Goal: Task Accomplishment & Management: Manage account settings

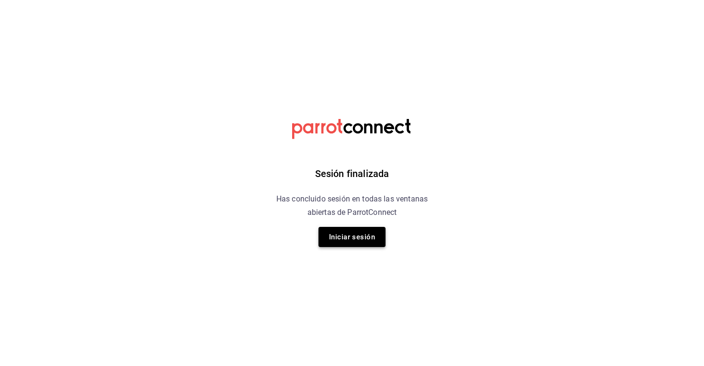
click at [365, 235] on button "Iniciar sesión" at bounding box center [352, 237] width 67 height 20
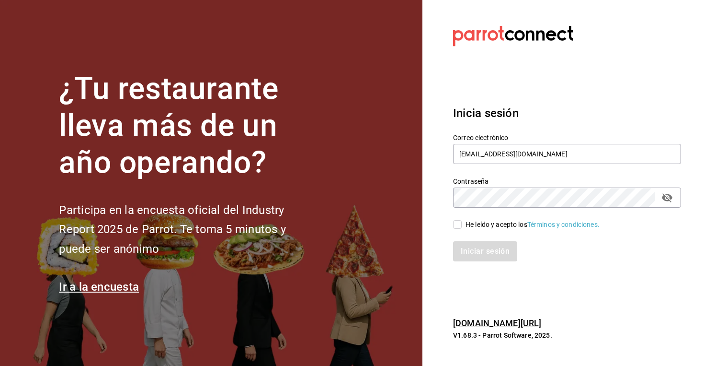
click at [460, 228] on input "He leído y acepto los Términos y condiciones." at bounding box center [457, 224] width 9 height 9
checkbox input "true"
click at [469, 246] on button "Iniciar sesión" at bounding box center [485, 251] width 65 height 20
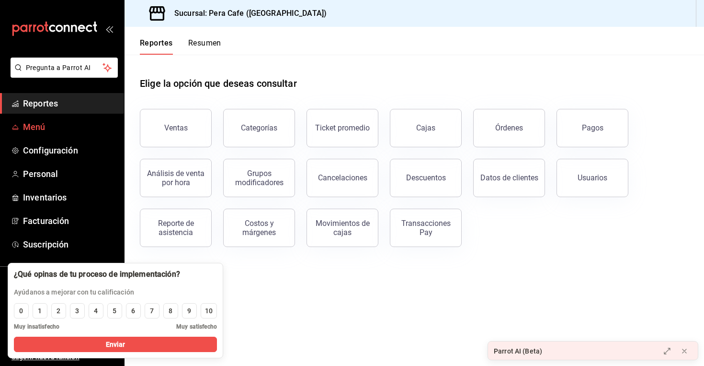
click at [46, 119] on link "Menú" at bounding box center [62, 126] width 124 height 21
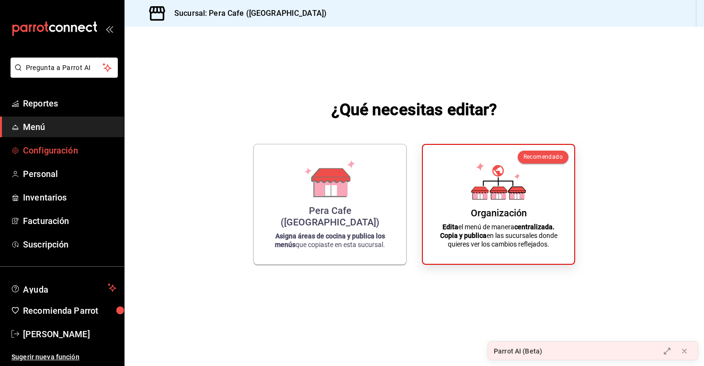
click at [72, 150] on span "Configuración" at bounding box center [69, 150] width 93 height 13
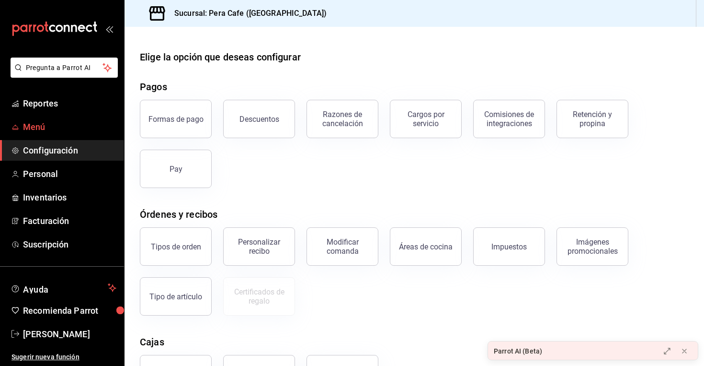
click at [63, 127] on span "Menú" at bounding box center [69, 126] width 93 height 13
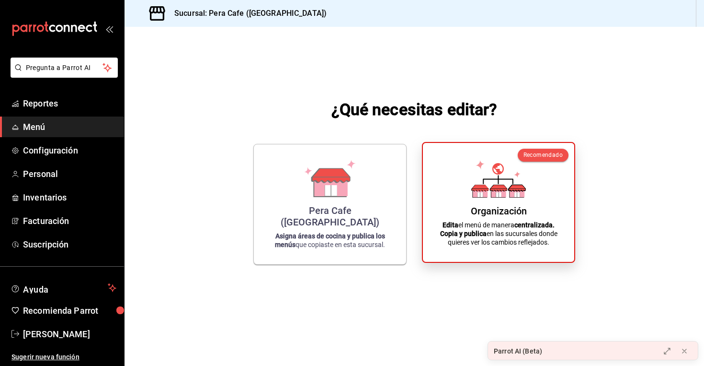
click at [486, 248] on div "Organización Edita el menú de manera centralizada. Copia y publica en las sucur…" at bounding box center [499, 201] width 128 height 103
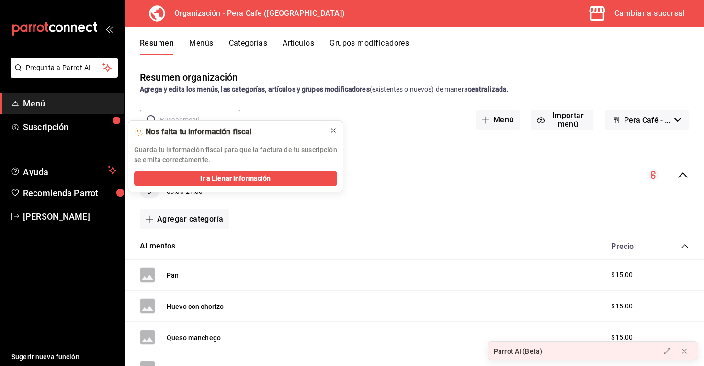
click at [335, 129] on icon at bounding box center [334, 130] width 8 height 8
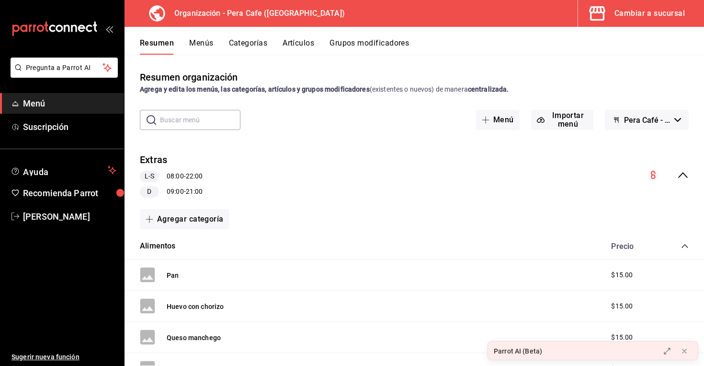
click at [673, 123] on button "Pera Café - Borrador" at bounding box center [647, 120] width 84 height 20
click at [513, 176] on div at bounding box center [352, 183] width 704 height 366
click at [176, 277] on button "Pan" at bounding box center [173, 275] width 12 height 10
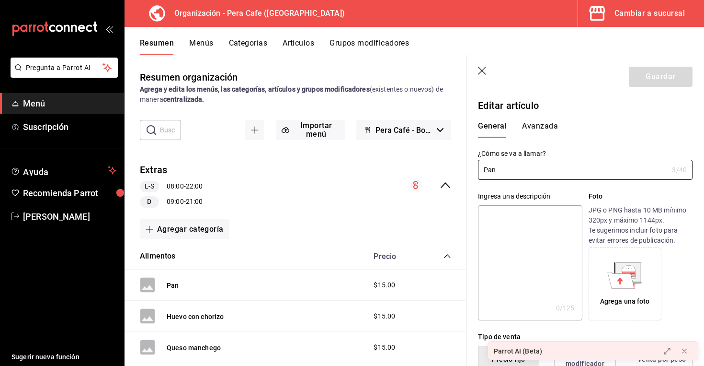
click at [543, 125] on button "Avanzada" at bounding box center [540, 129] width 36 height 16
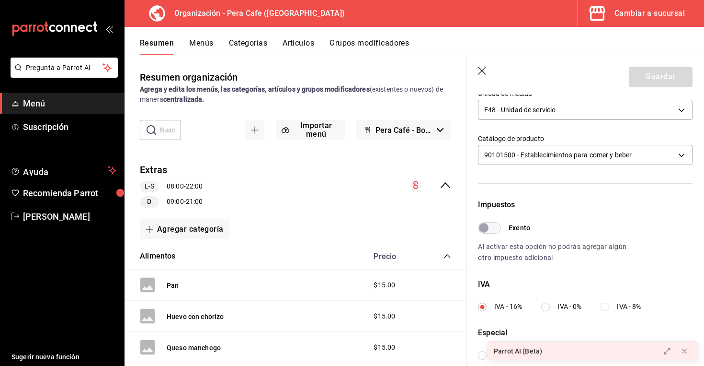
scroll to position [256, 0]
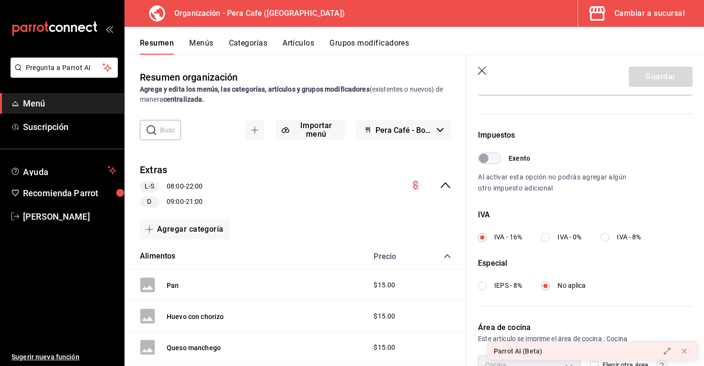
click at [547, 238] on input "IVA - 0%" at bounding box center [545, 237] width 9 height 9
radio input "true"
click at [479, 239] on input "IVA - 16%" at bounding box center [482, 237] width 9 height 9
radio input "true"
click at [483, 70] on icon "button" at bounding box center [483, 72] width 10 height 10
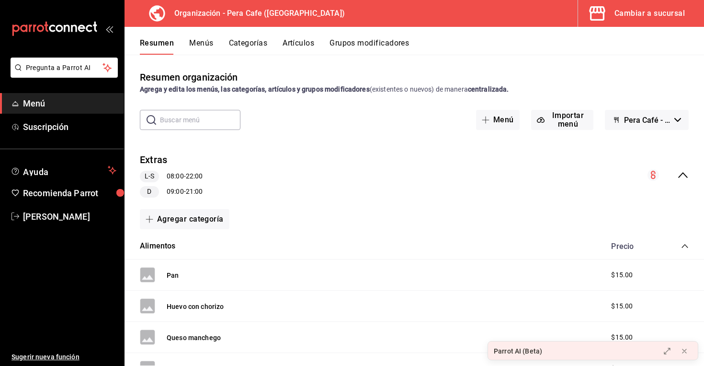
click at [32, 107] on span "Menú" at bounding box center [69, 103] width 93 height 13
click at [211, 47] on button "Menús" at bounding box center [201, 46] width 24 height 16
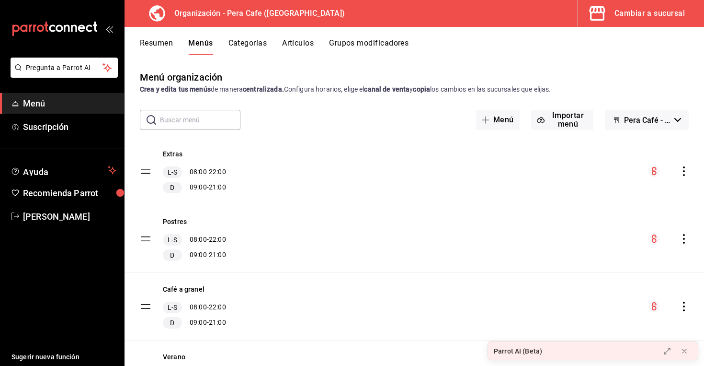
click at [54, 30] on icon "mailbox folders" at bounding box center [52, 27] width 6 height 7
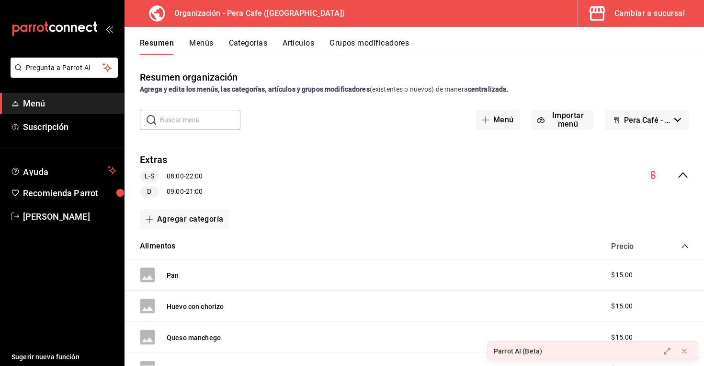
click at [47, 31] on icon "mailbox folders" at bounding box center [46, 27] width 4 height 11
click at [601, 16] on icon "button" at bounding box center [597, 13] width 19 height 19
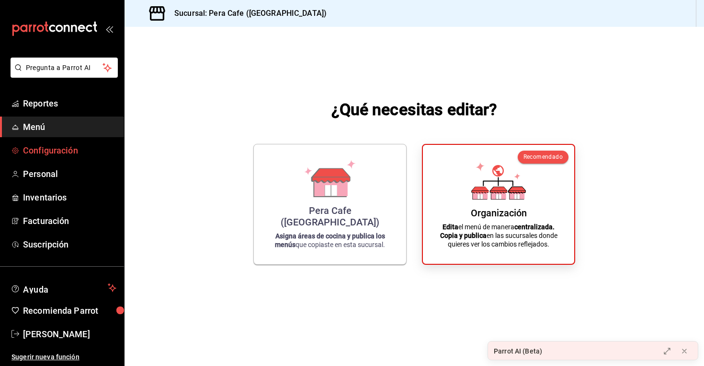
click at [75, 150] on span "Configuración" at bounding box center [69, 150] width 93 height 13
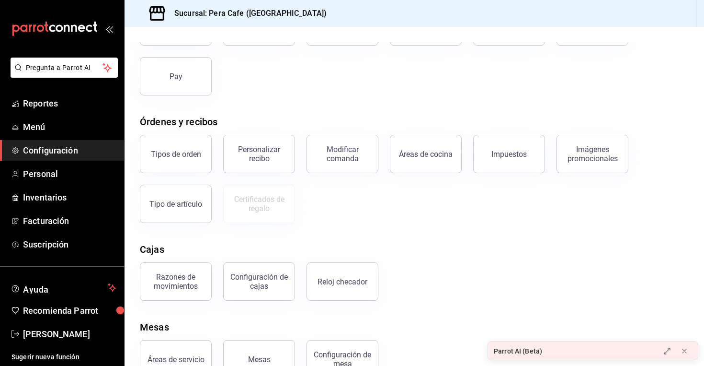
scroll to position [113, 0]
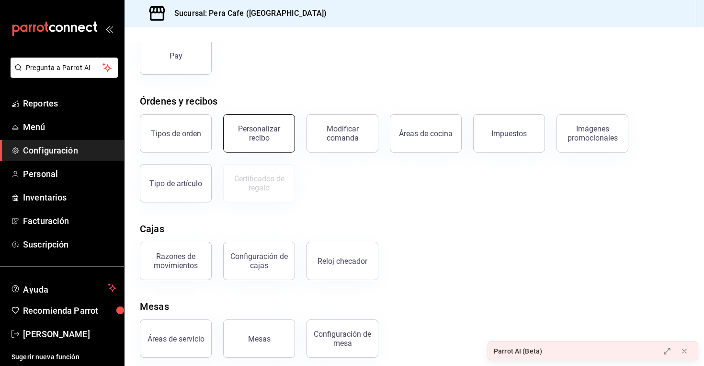
click at [258, 132] on div "Personalizar recibo" at bounding box center [258, 133] width 59 height 18
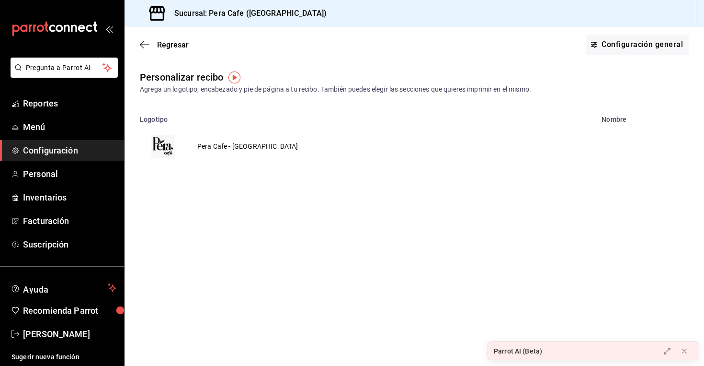
click at [58, 143] on link "Configuración" at bounding box center [62, 150] width 124 height 21
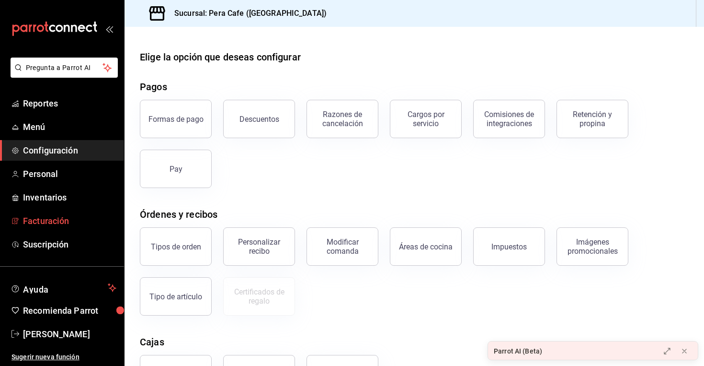
click at [68, 222] on span "Facturación" at bounding box center [69, 220] width 93 height 13
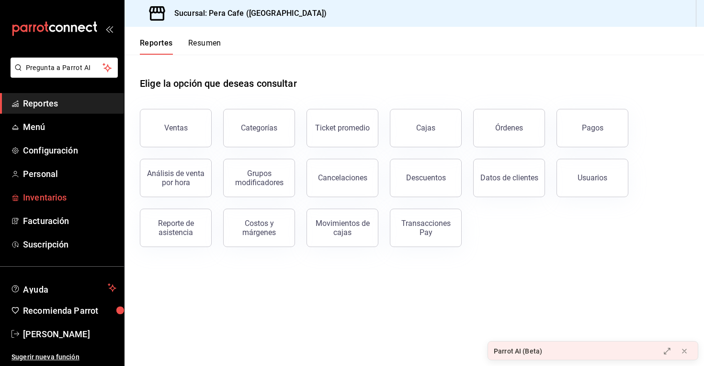
click at [65, 199] on span "Inventarios" at bounding box center [69, 197] width 93 height 13
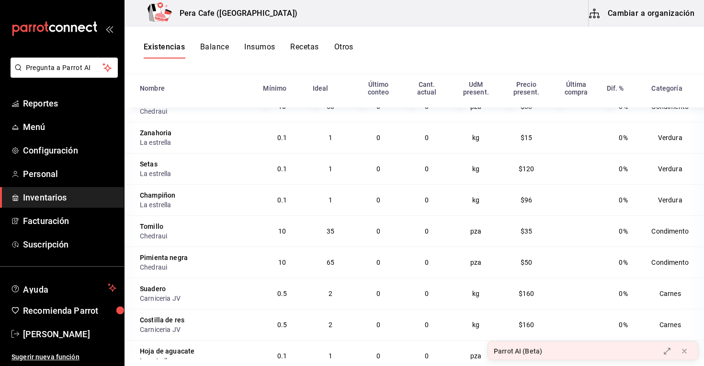
scroll to position [5087, 0]
